Goal: Task Accomplishment & Management: Manage account settings

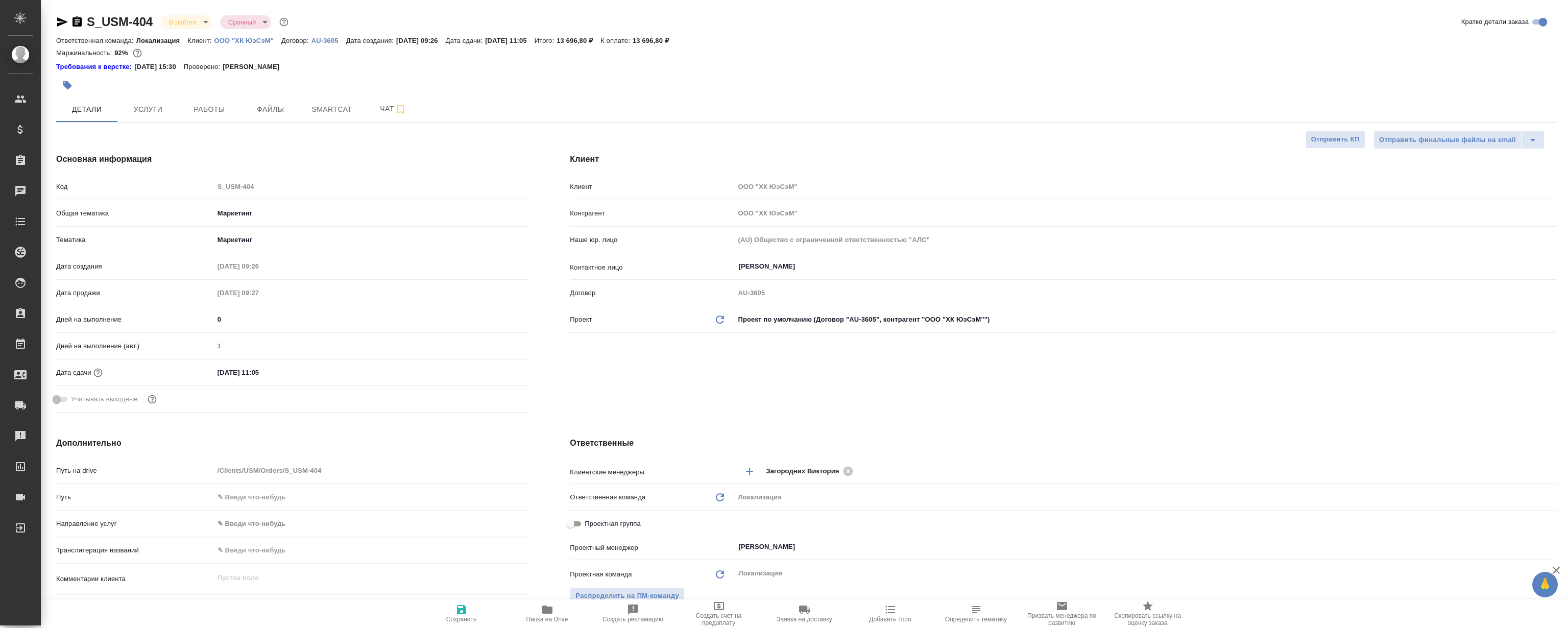
select select "RU"
click at [204, 116] on button "Работы" at bounding box center [209, 109] width 62 height 26
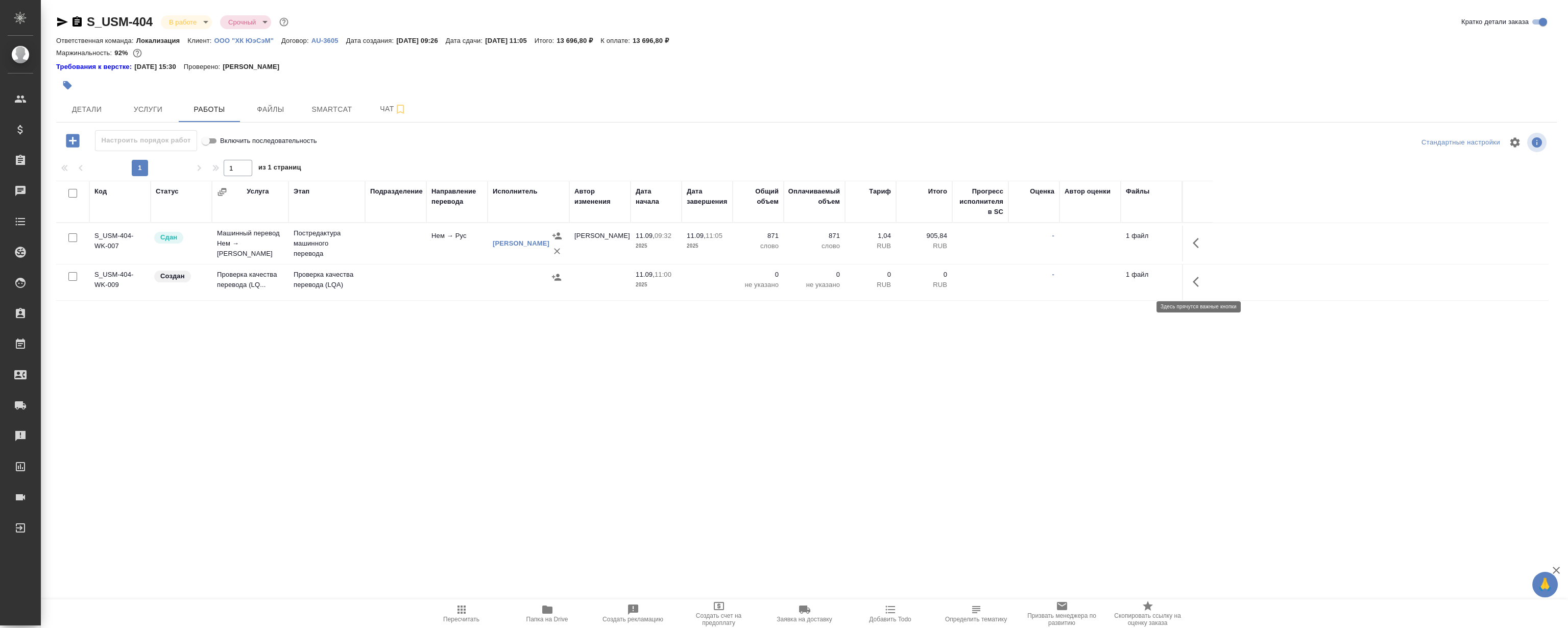
click at [1196, 284] on icon "button" at bounding box center [1196, 281] width 6 height 10
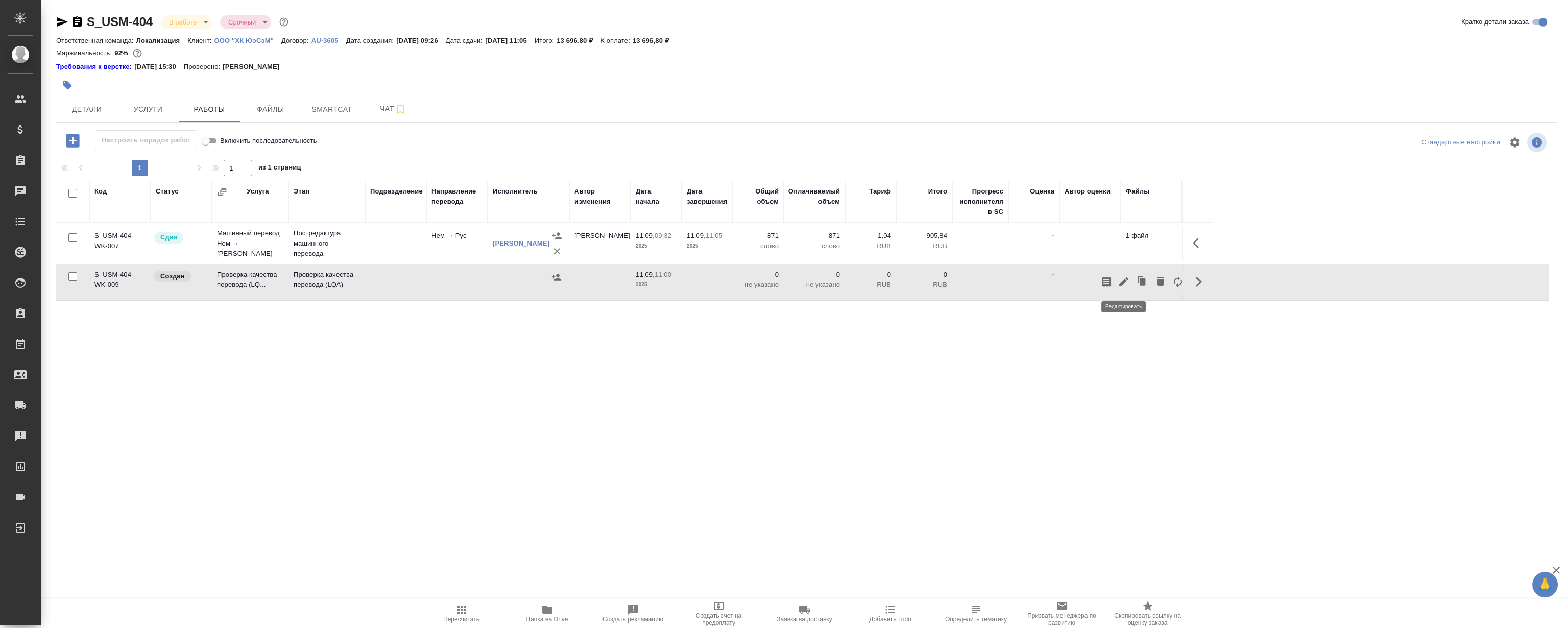
click at [1126, 286] on icon "button" at bounding box center [1124, 282] width 12 height 12
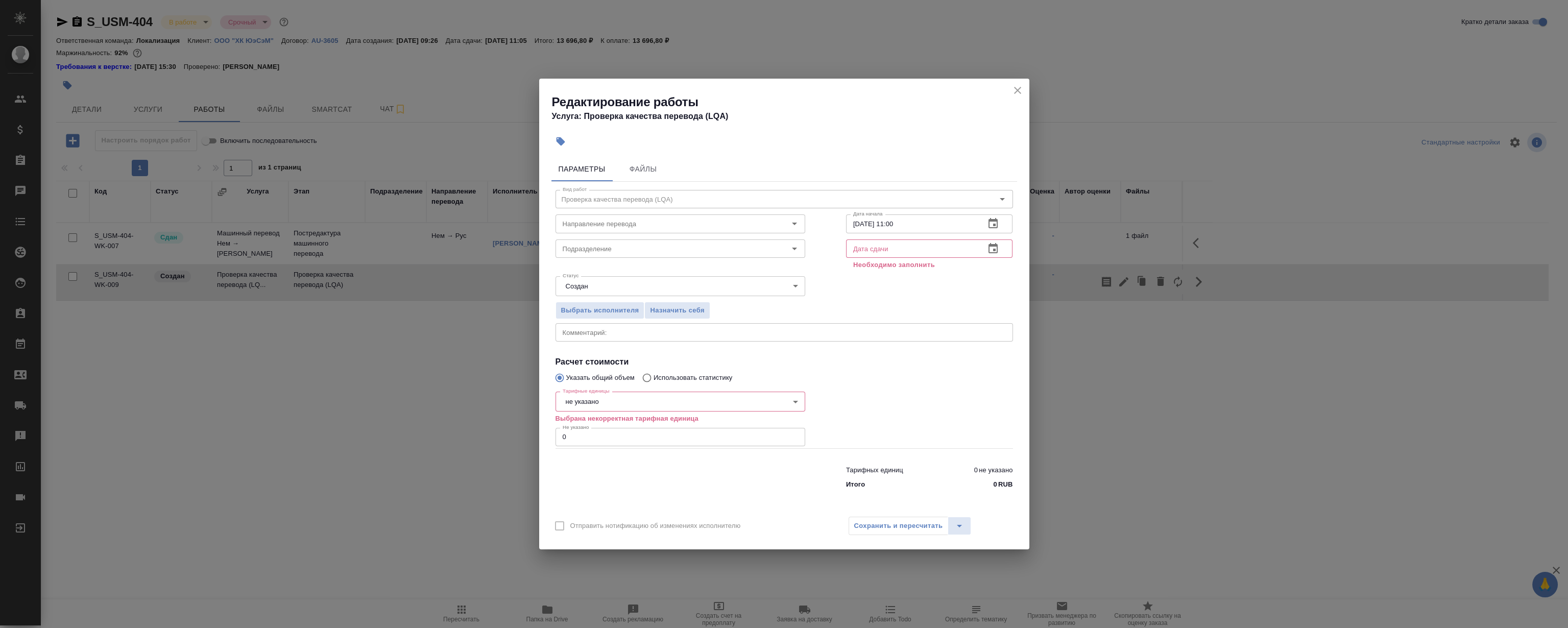
click at [987, 244] on icon "button" at bounding box center [993, 249] width 12 height 12
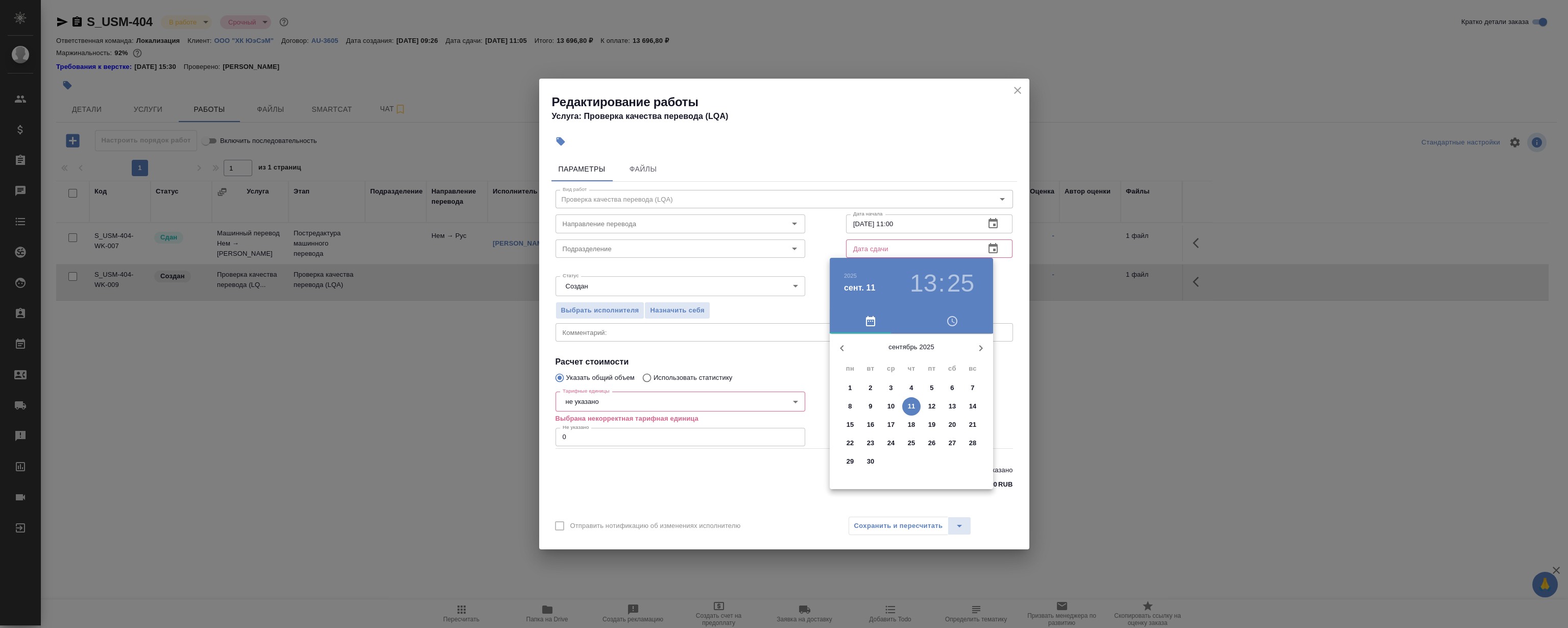
click at [918, 407] on span "11" at bounding box center [911, 406] width 18 height 10
type input "11.09.2025 13:25"
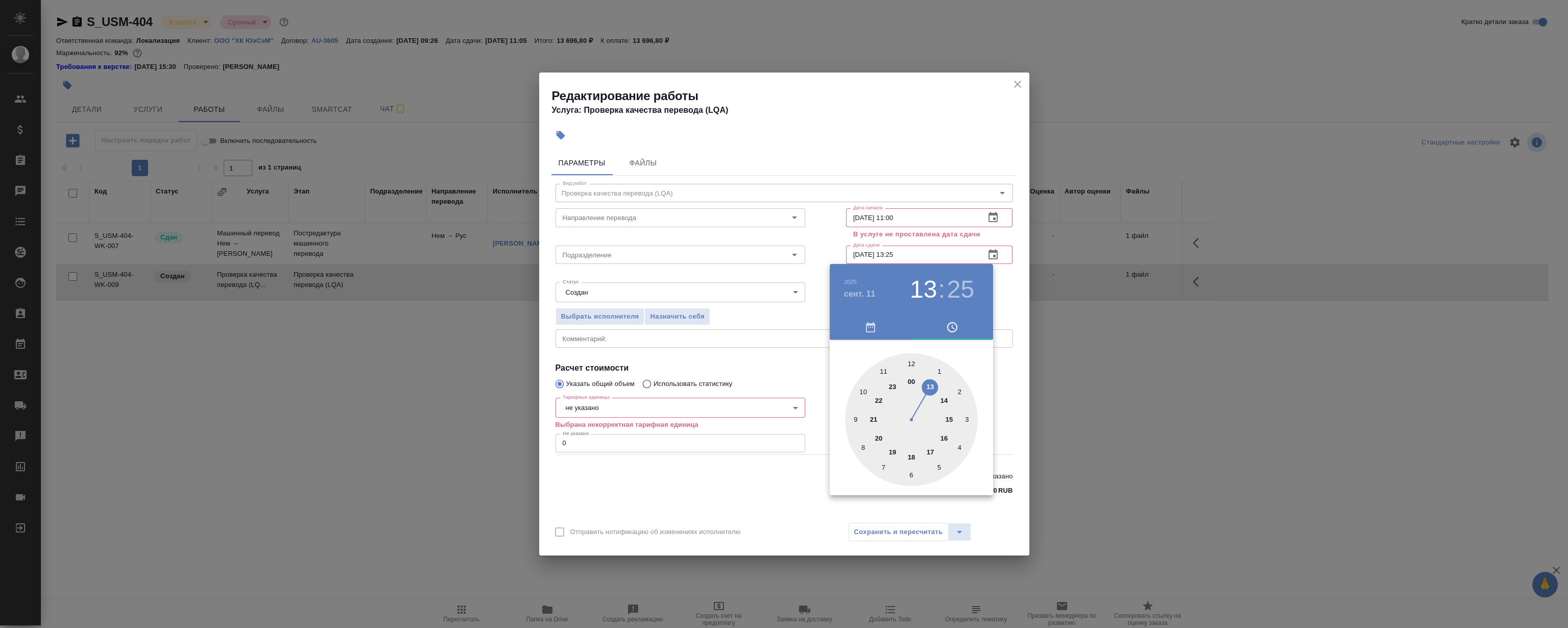
click at [1243, 181] on div at bounding box center [784, 314] width 1568 height 628
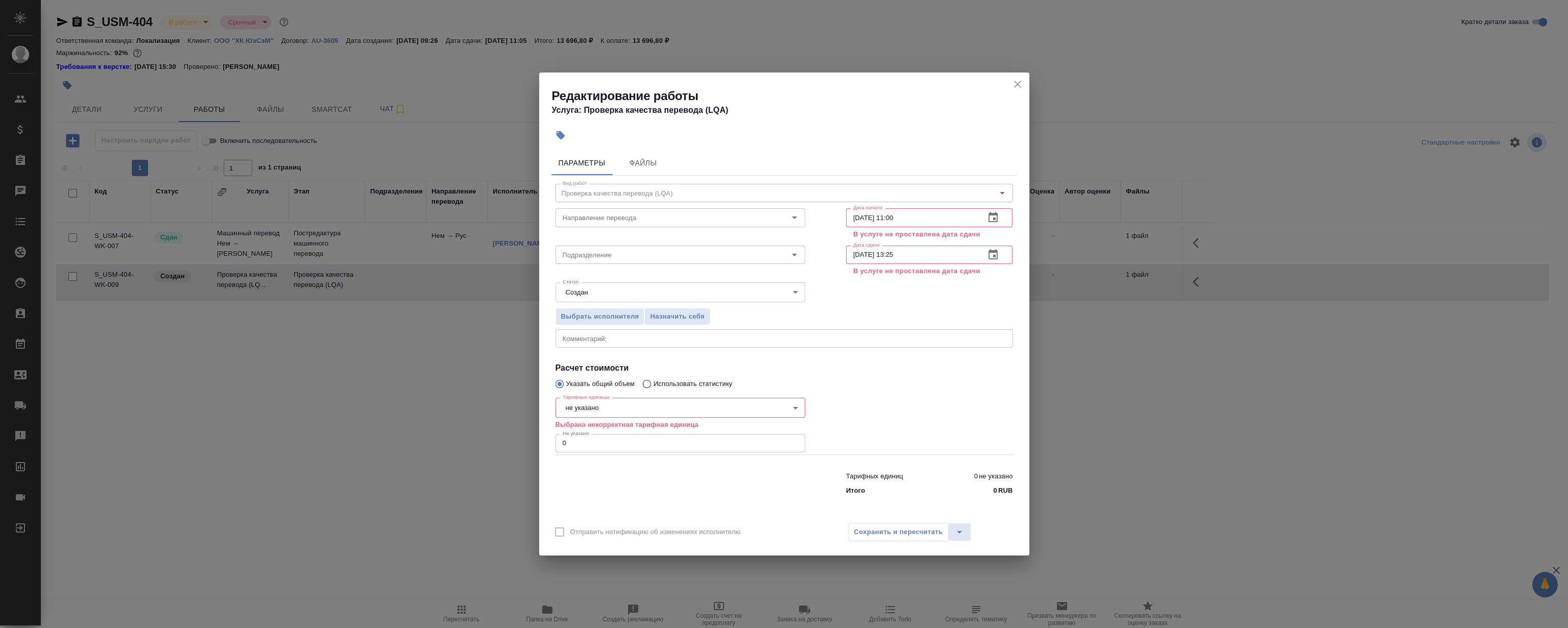
click at [1026, 86] on div "Редактирование работы Услуга: Проверка качества перевода (LQA)" at bounding box center [784, 98] width 490 height 52
click at [1022, 85] on icon "close" at bounding box center [1018, 84] width 12 height 12
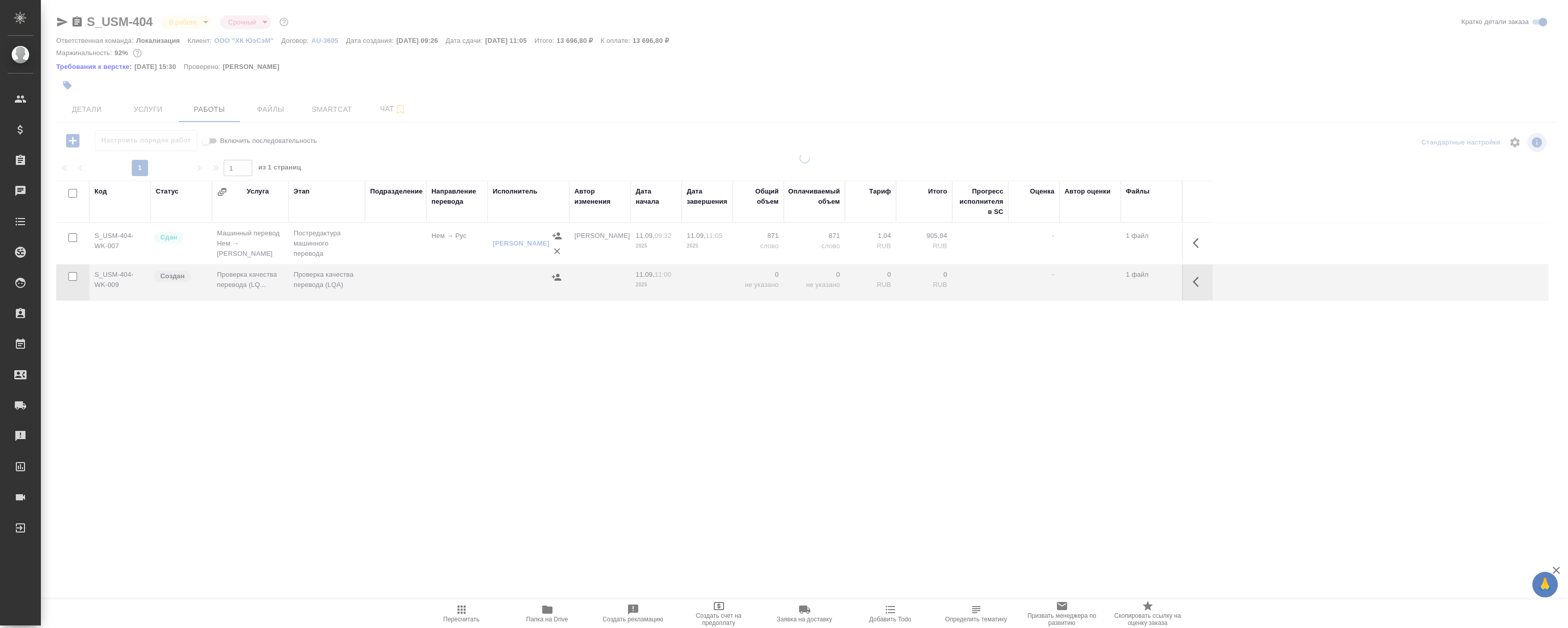
type input "distributed"
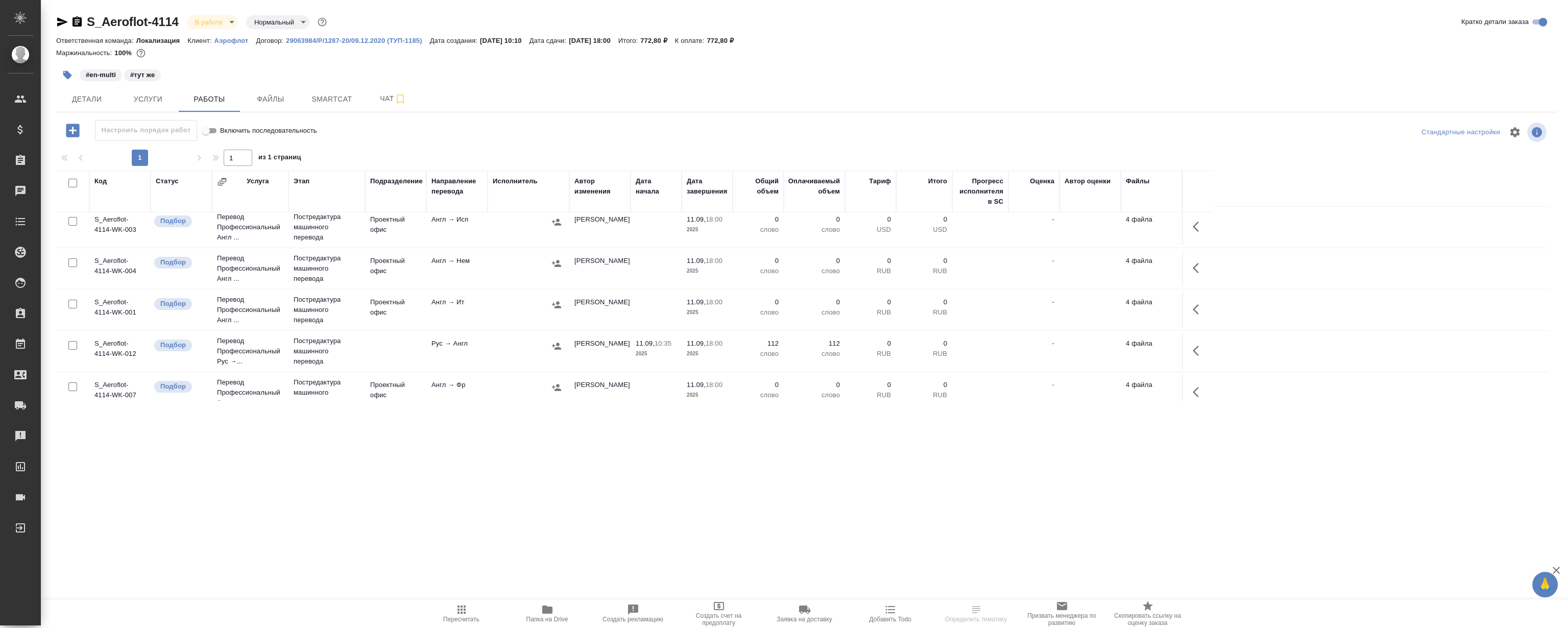
scroll to position [153, 0]
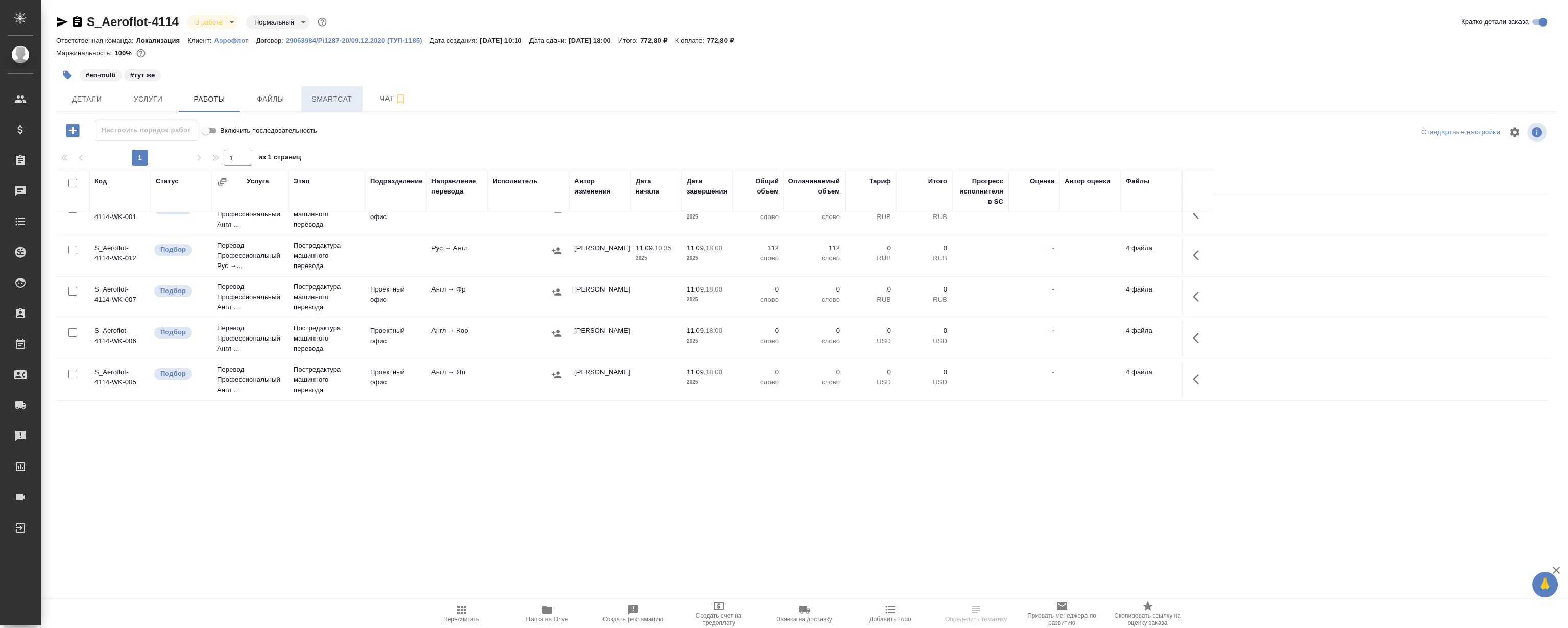
click at [337, 96] on span "Smartcat" at bounding box center [332, 99] width 49 height 13
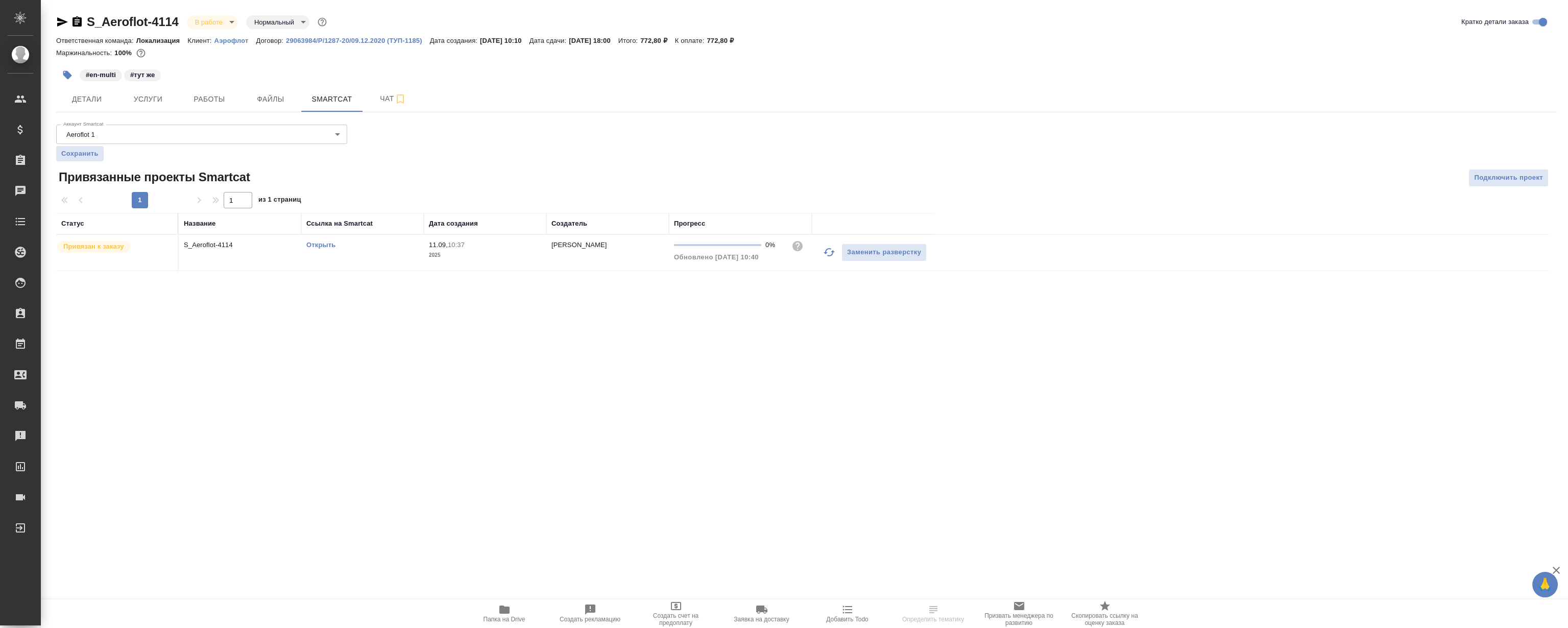
click at [315, 245] on link "Открыть" at bounding box center [321, 245] width 29 height 8
click at [210, 98] on span "Работы" at bounding box center [209, 99] width 49 height 13
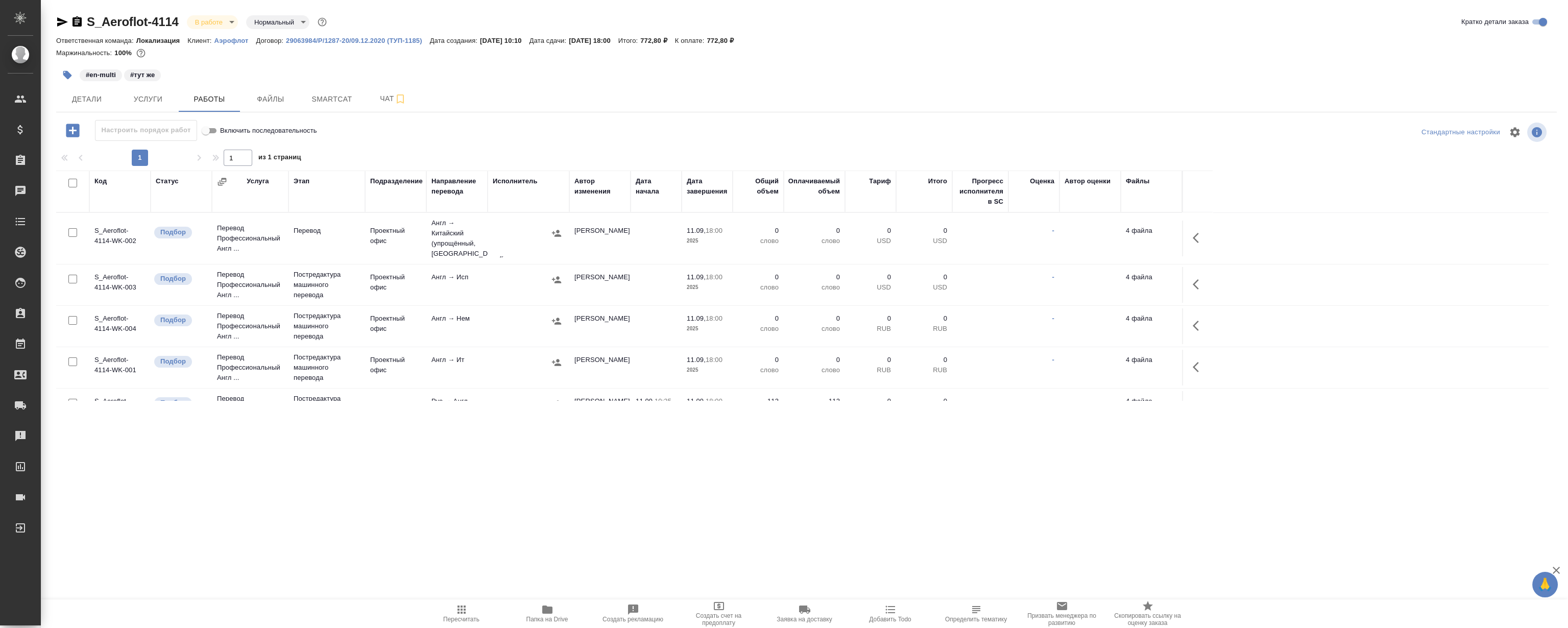
scroll to position [153, 0]
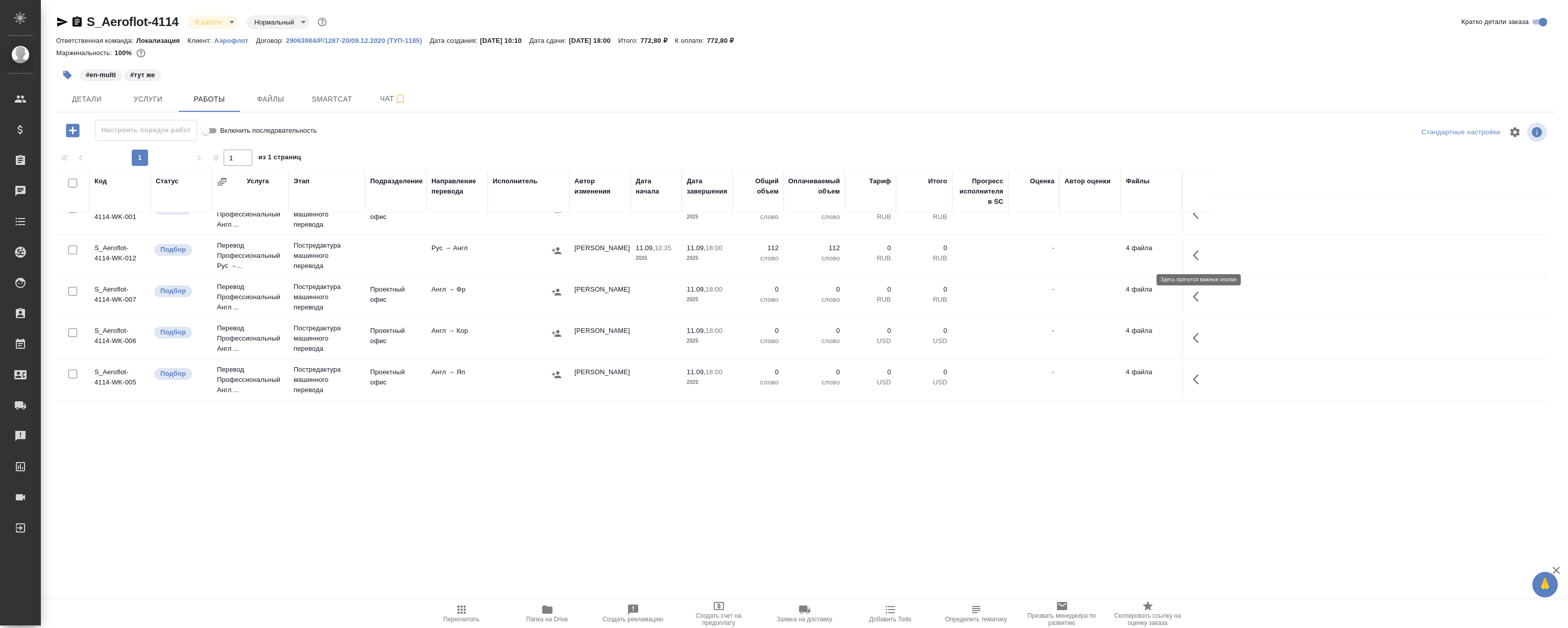
click at [1199, 252] on icon "button" at bounding box center [1199, 255] width 12 height 12
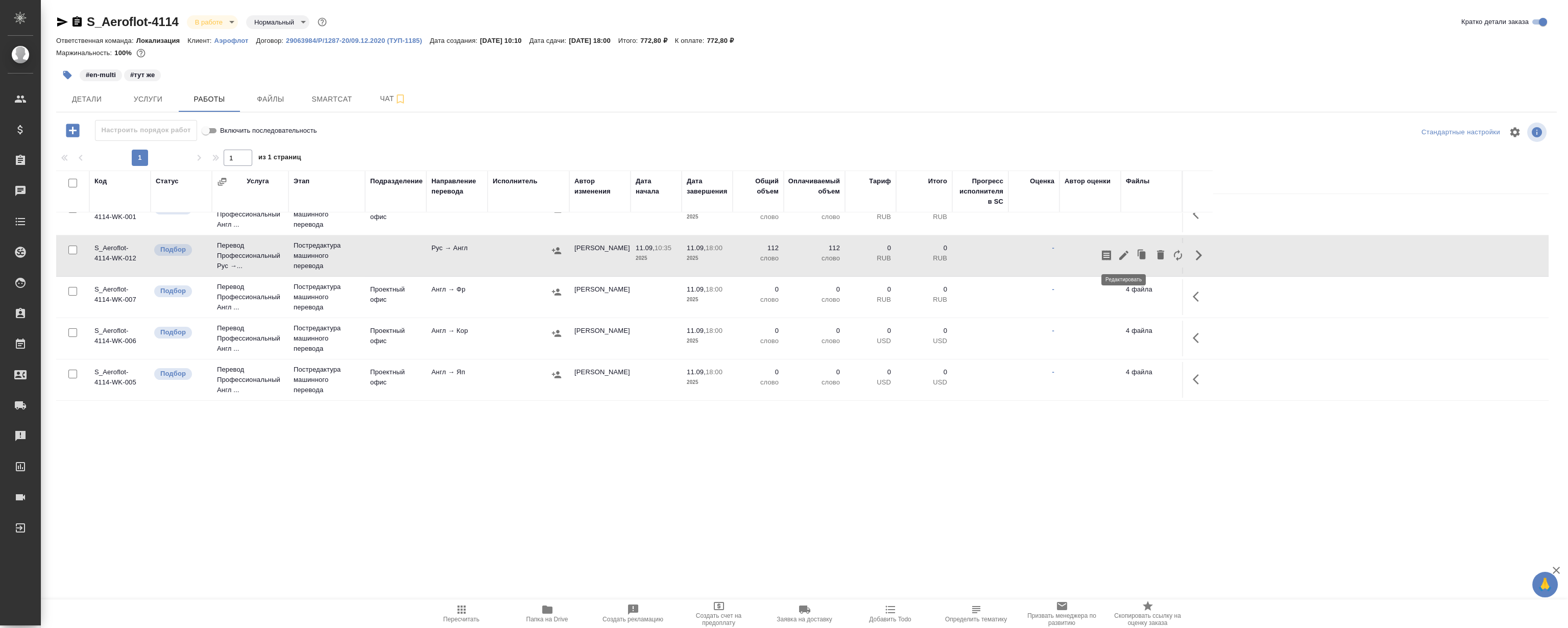
click at [1118, 253] on icon "button" at bounding box center [1124, 255] width 12 height 12
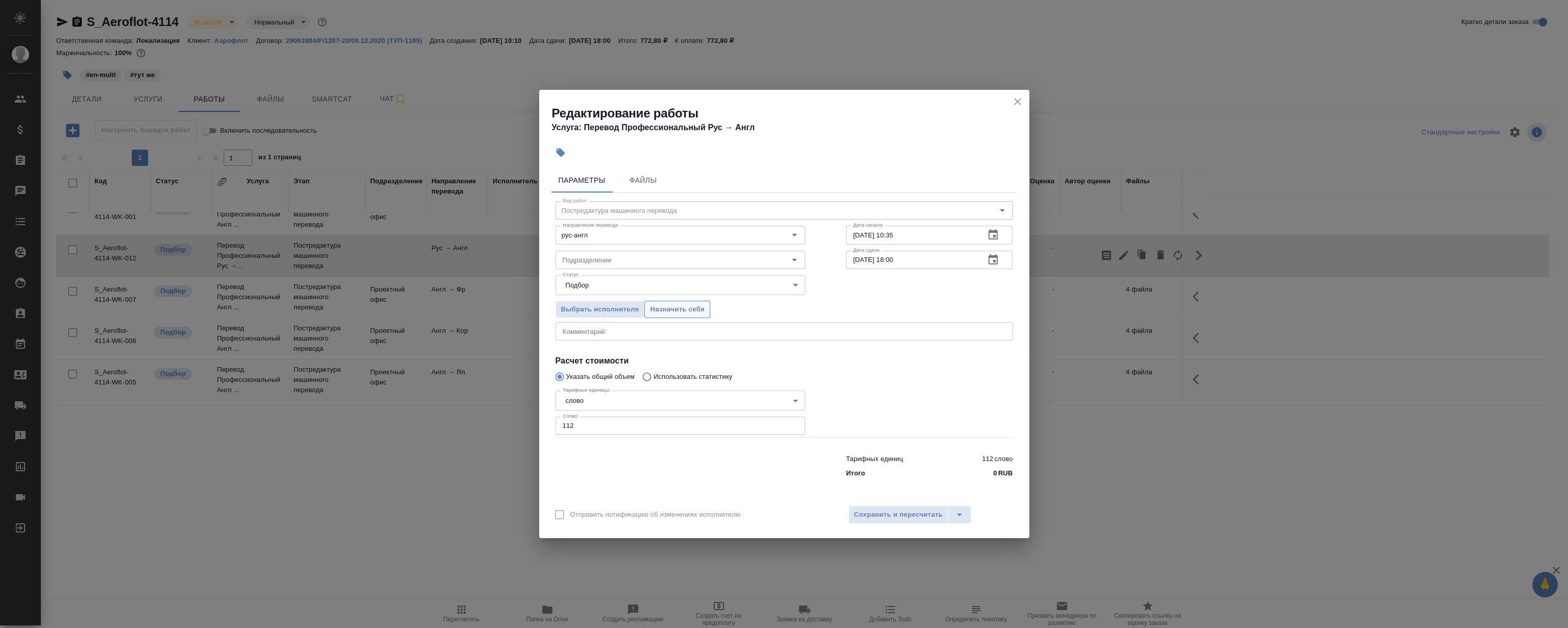
click at [660, 311] on span "Назначить себя" at bounding box center [677, 309] width 54 height 12
click at [1014, 102] on icon "close" at bounding box center [1018, 102] width 12 height 12
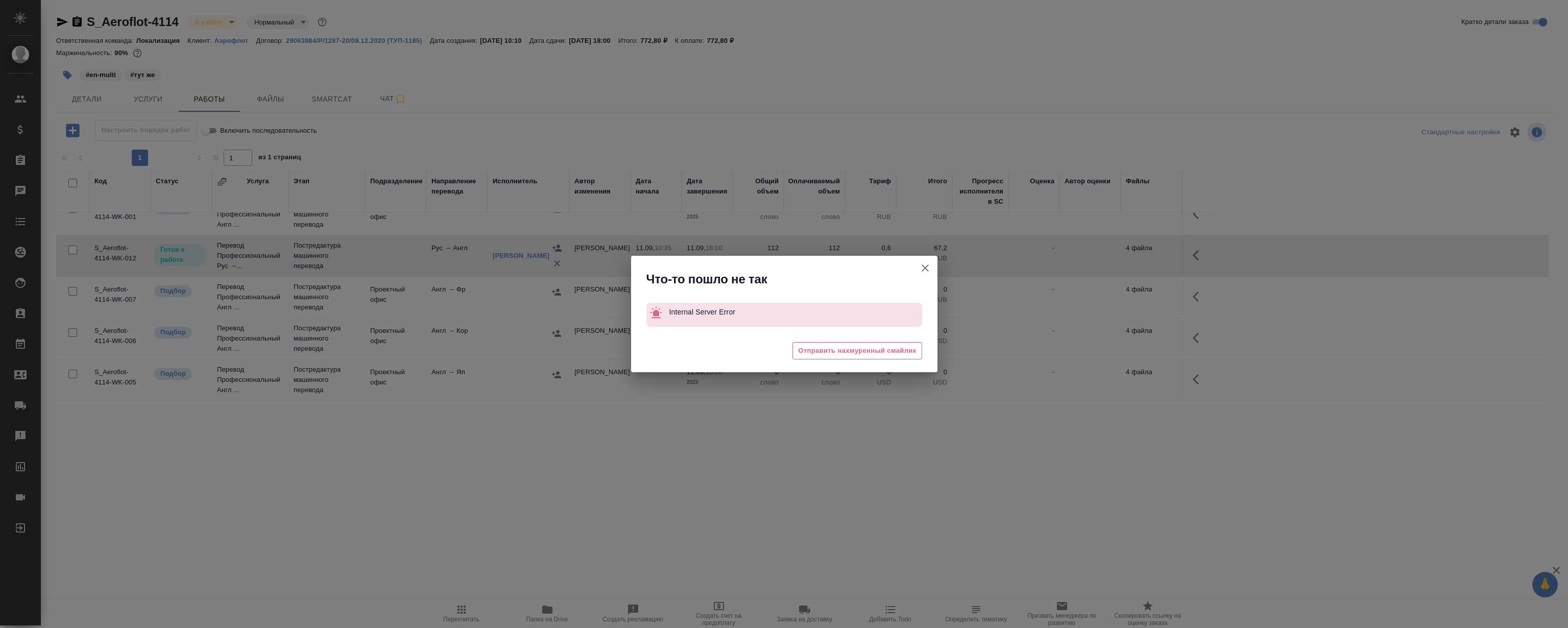
click at [921, 258] on button "Группировать работы по услугам" at bounding box center [925, 268] width 24 height 24
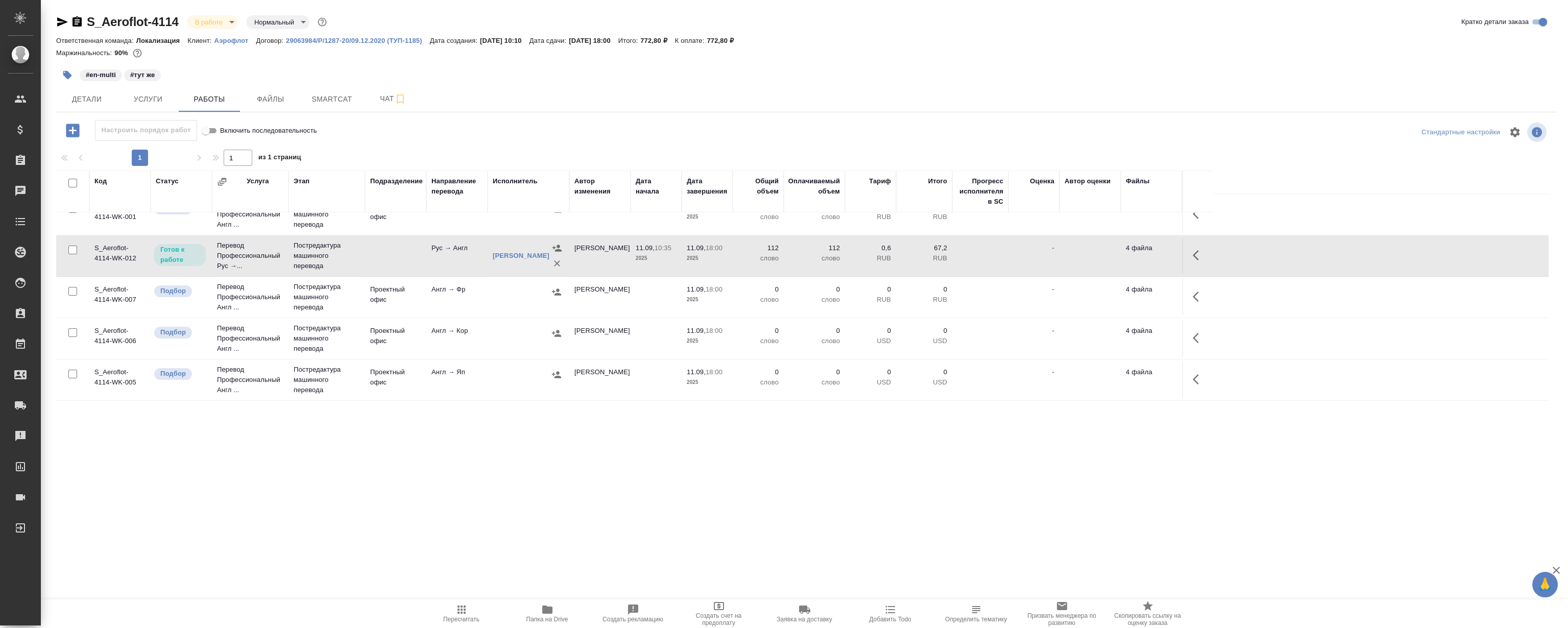
click at [1198, 251] on icon "button" at bounding box center [1199, 255] width 12 height 12
click at [1126, 253] on icon "button" at bounding box center [1124, 255] width 12 height 12
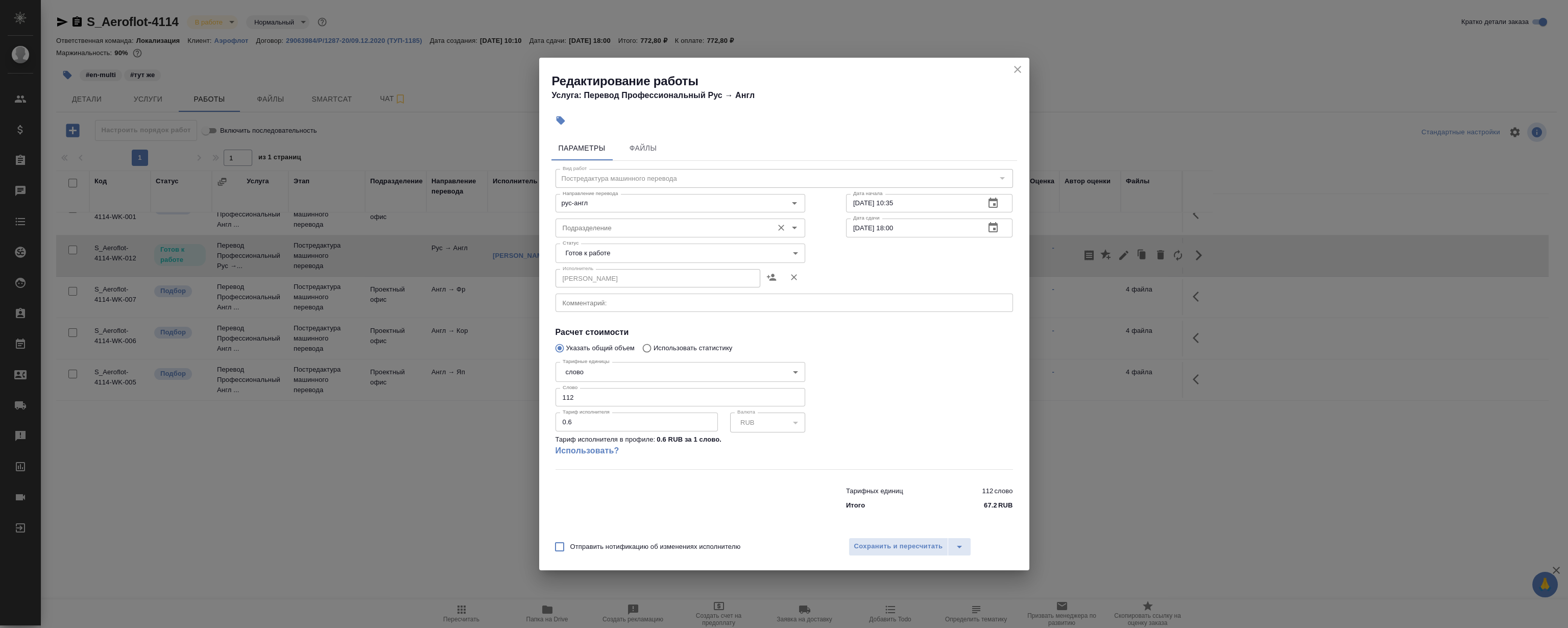
click at [619, 235] on div "Подразделение" at bounding box center [680, 228] width 250 height 18
click at [577, 249] on p "LocQA" at bounding box center [574, 251] width 21 height 10
type input "LocQA"
click at [604, 249] on body "🙏 .cls-1 fill:#fff; AWATERA Magerramov Ruslan Клиенты Спецификации Заказы 0 Чат…" at bounding box center [784, 314] width 1568 height 628
click at [603, 303] on li "Сдан" at bounding box center [680, 305] width 250 height 18
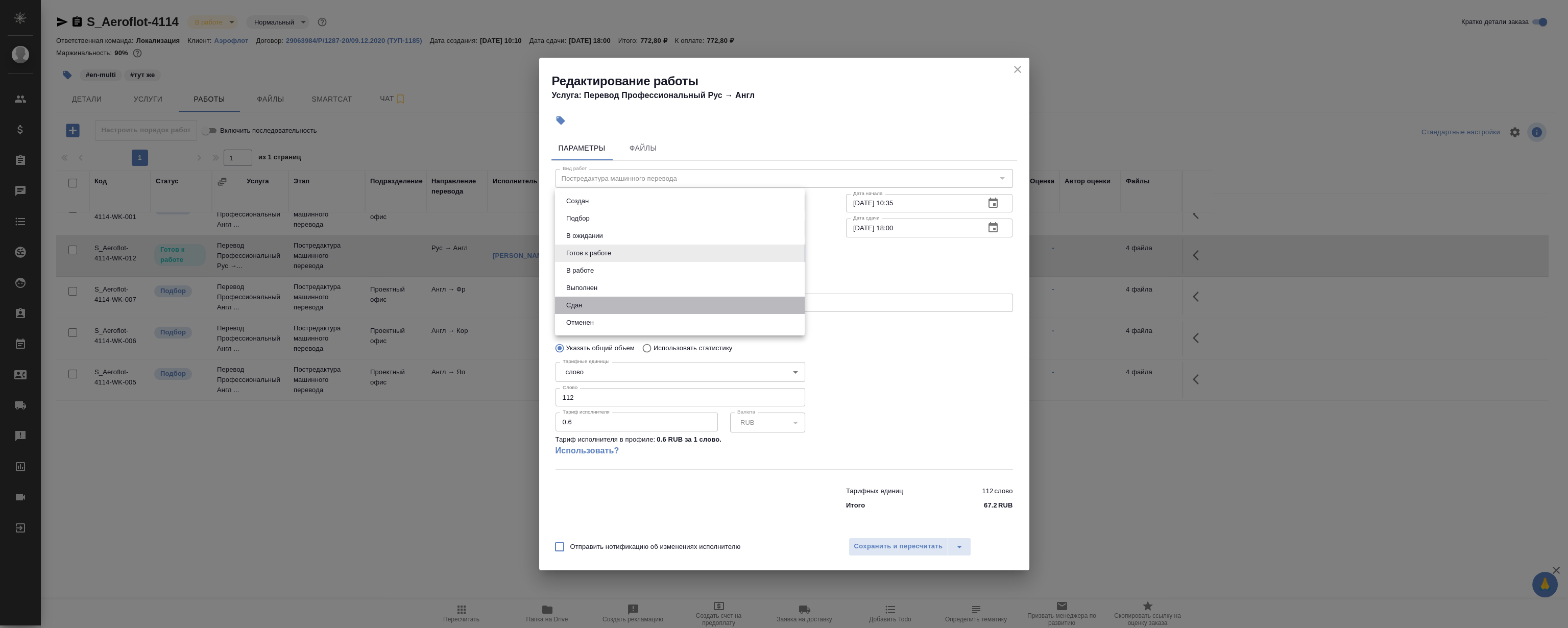
type input "closed"
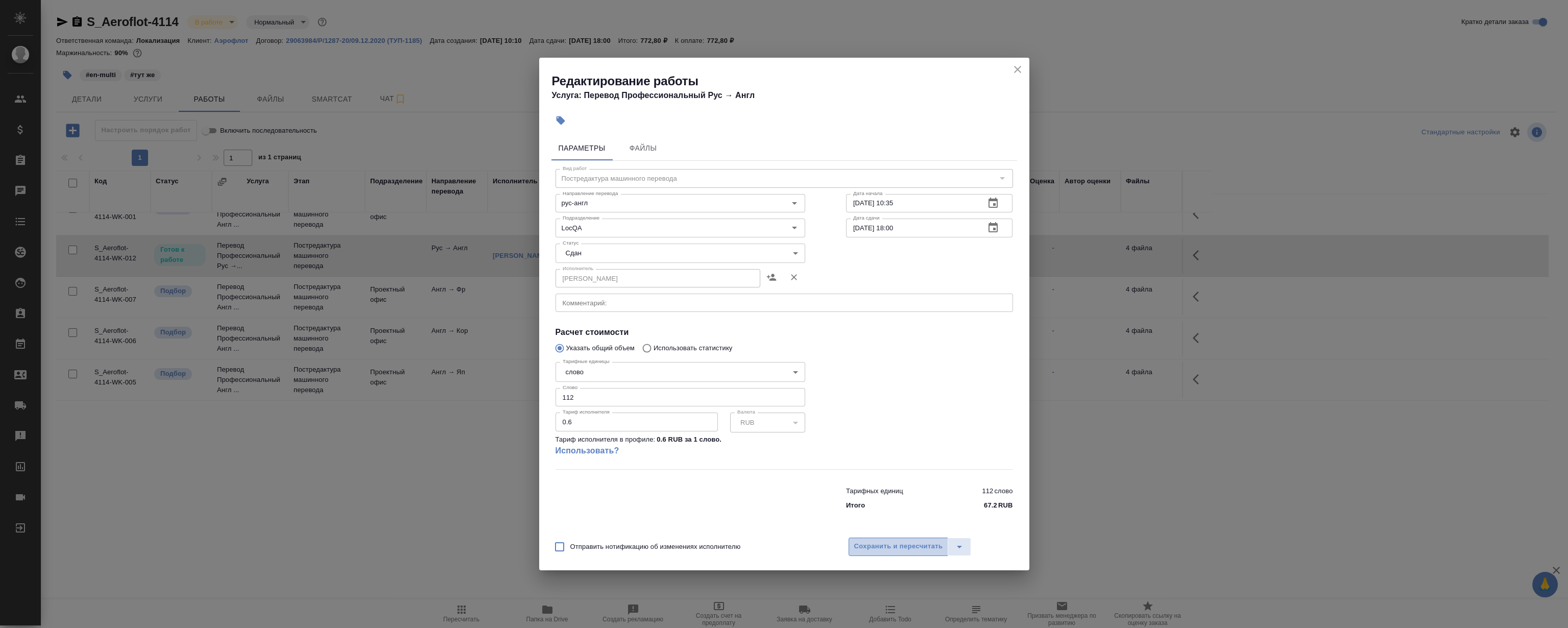
click at [894, 543] on span "Сохранить и пересчитать" at bounding box center [899, 546] width 89 height 12
